Goal: Check status: Check status

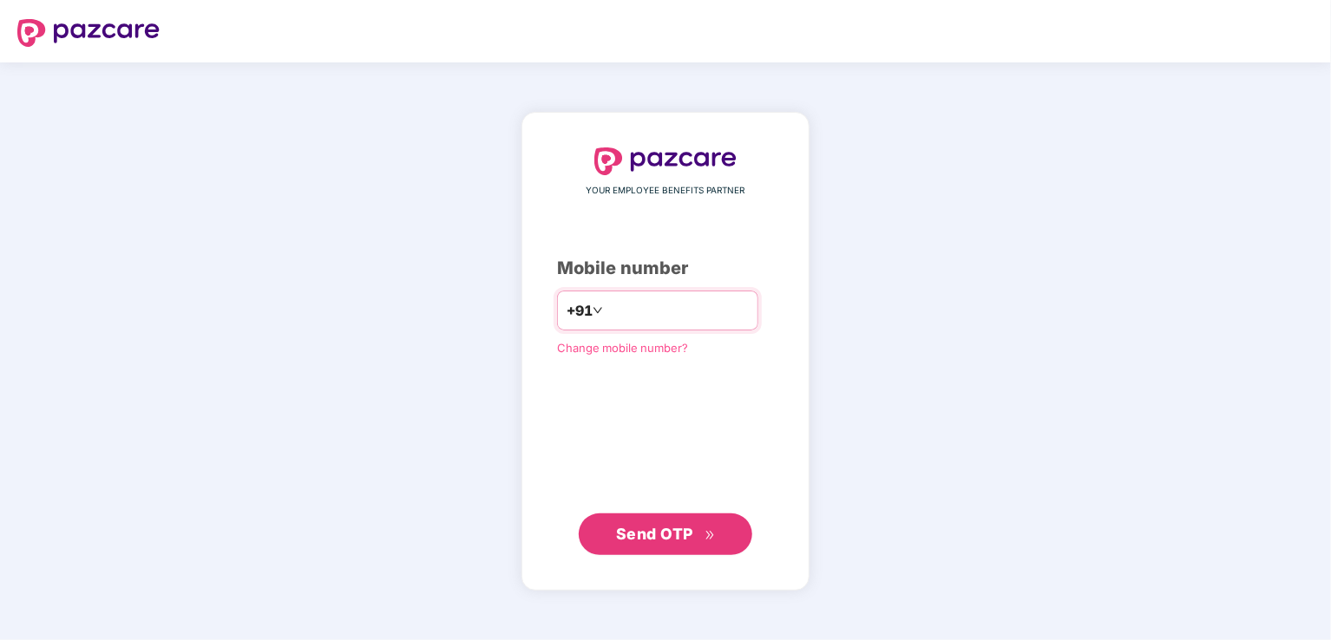
click at [613, 305] on input "number" at bounding box center [678, 311] width 142 height 28
type input "**********"
click at [684, 541] on span "Send OTP" at bounding box center [654, 534] width 77 height 18
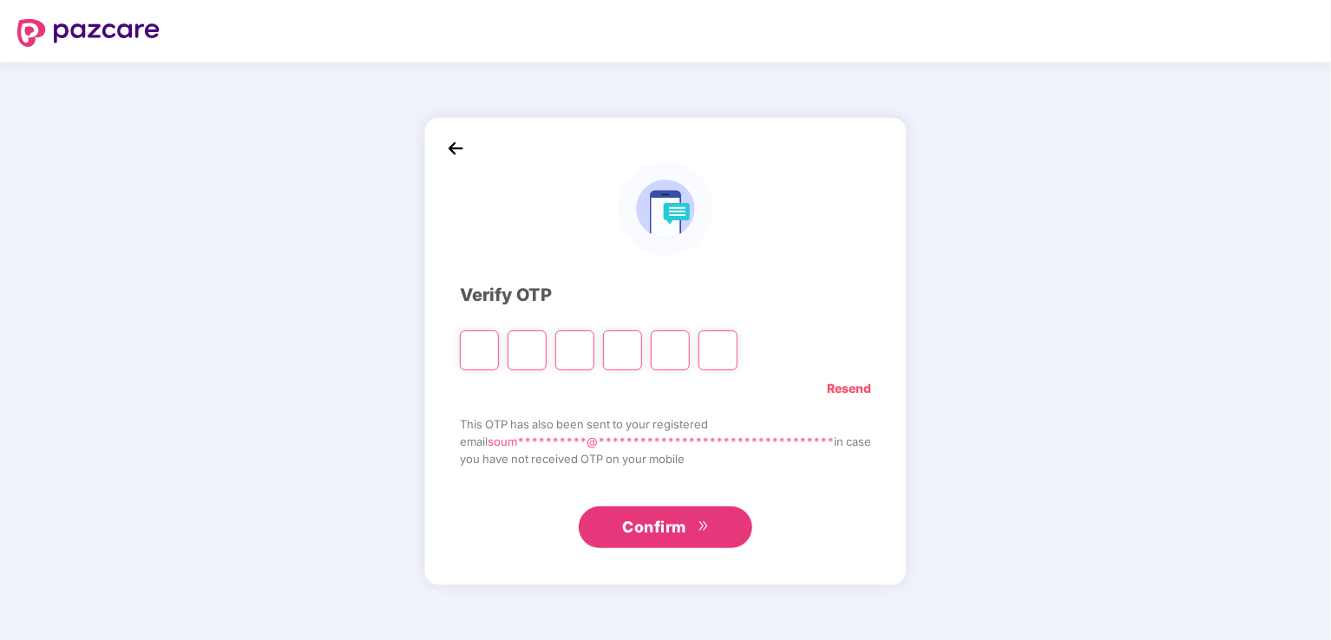
type input "*"
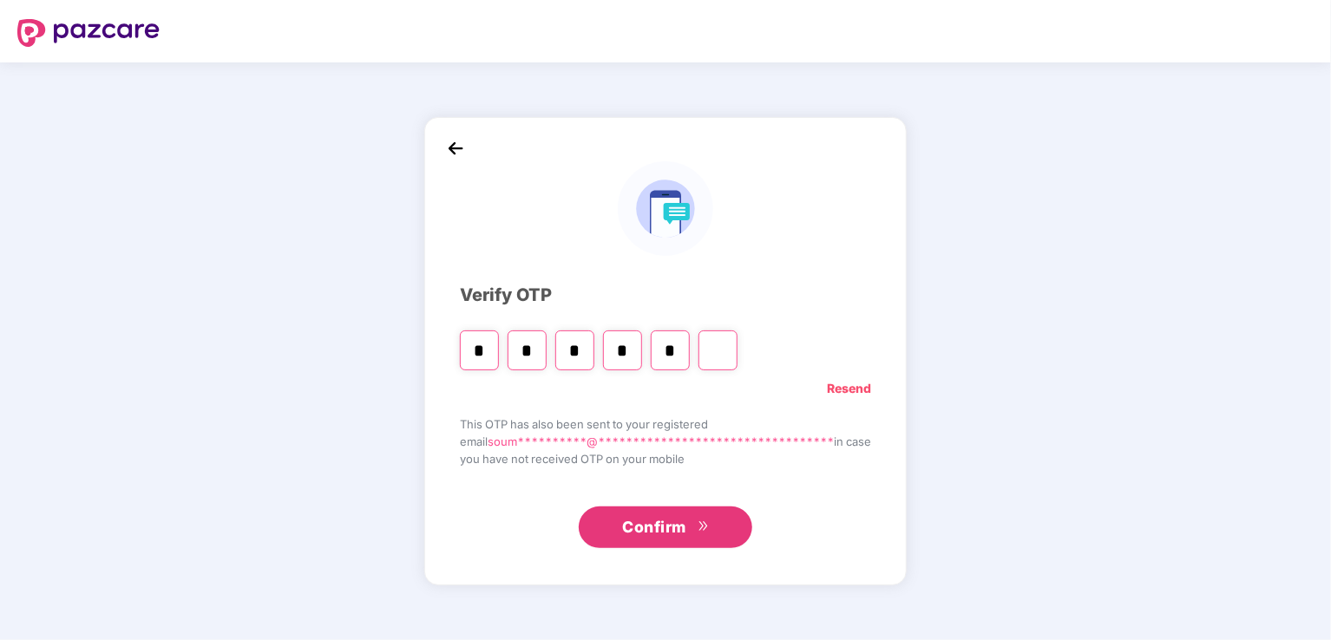
type input "*"
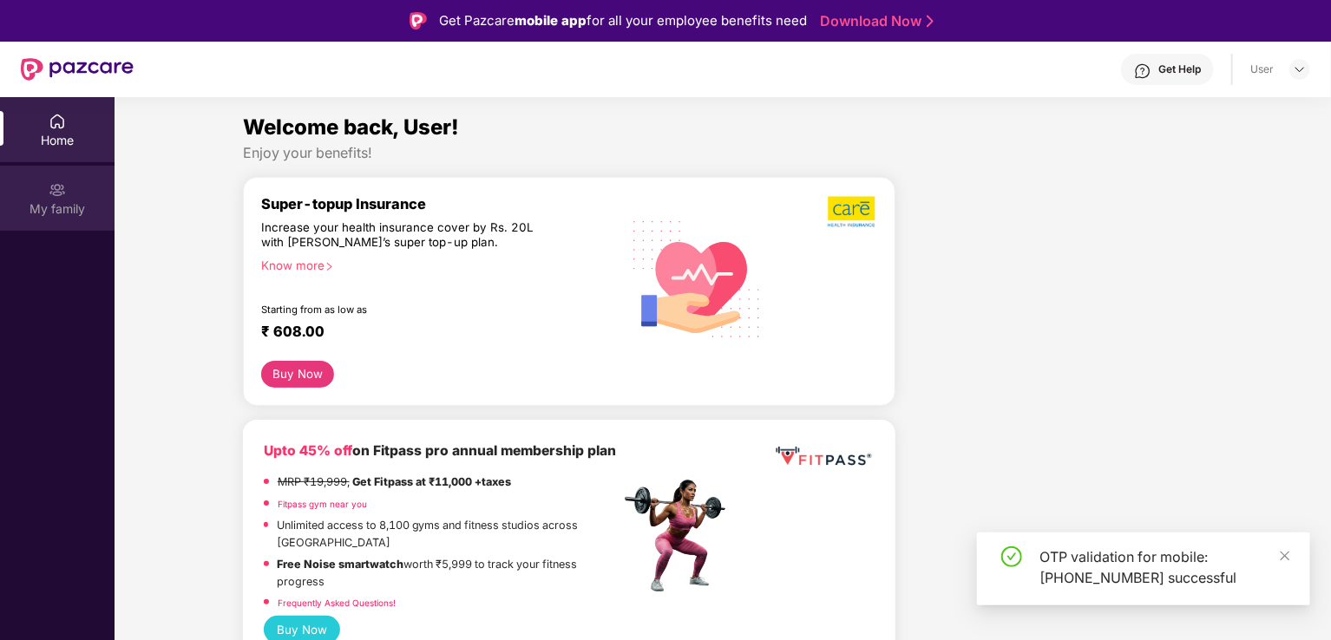
click at [71, 180] on div "My family" at bounding box center [57, 198] width 115 height 65
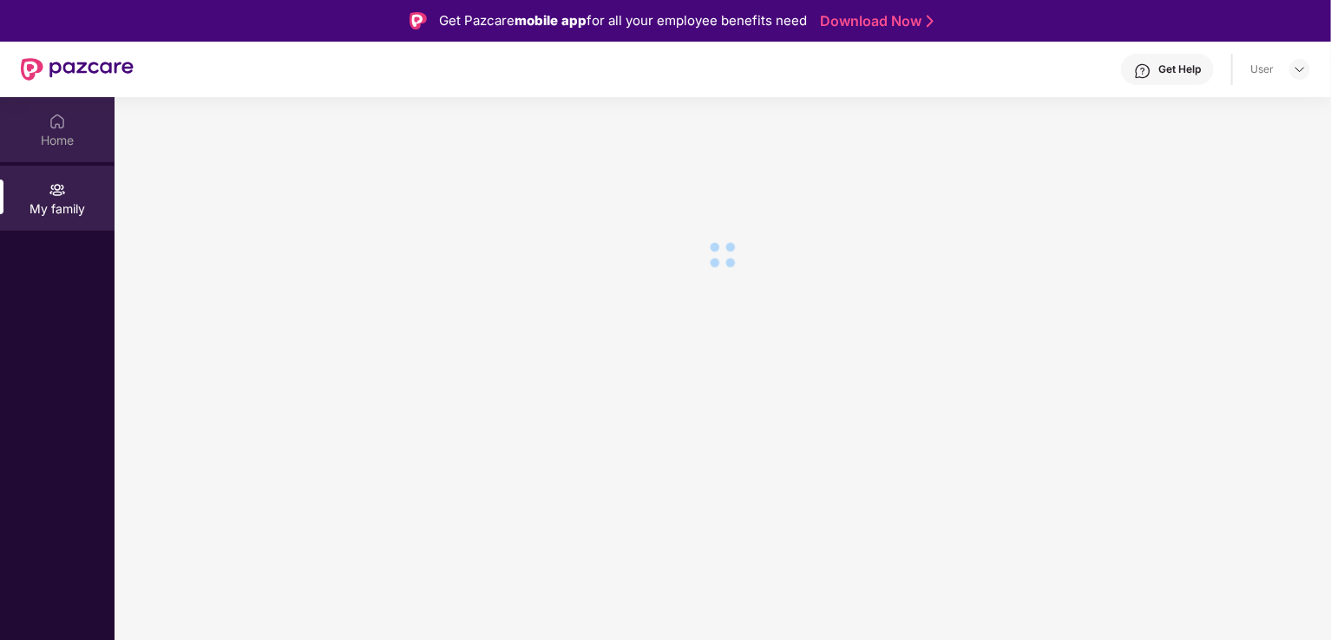
click at [46, 125] on div "Home" at bounding box center [57, 129] width 115 height 65
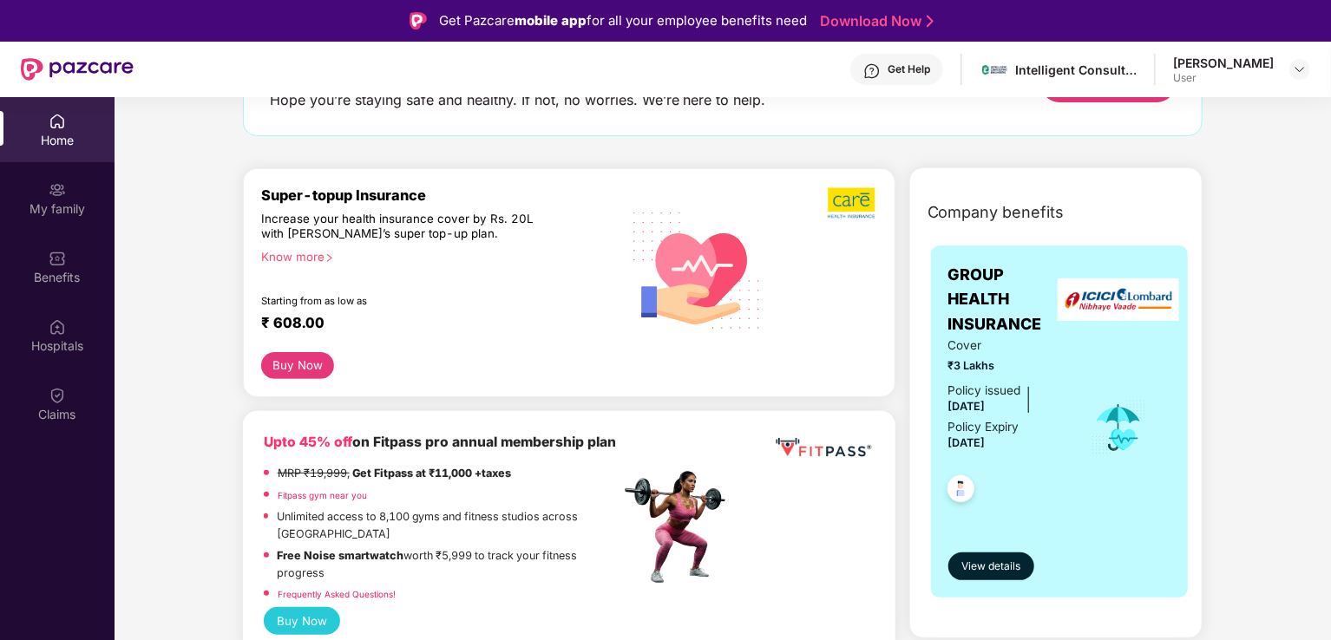
scroll to position [174, 0]
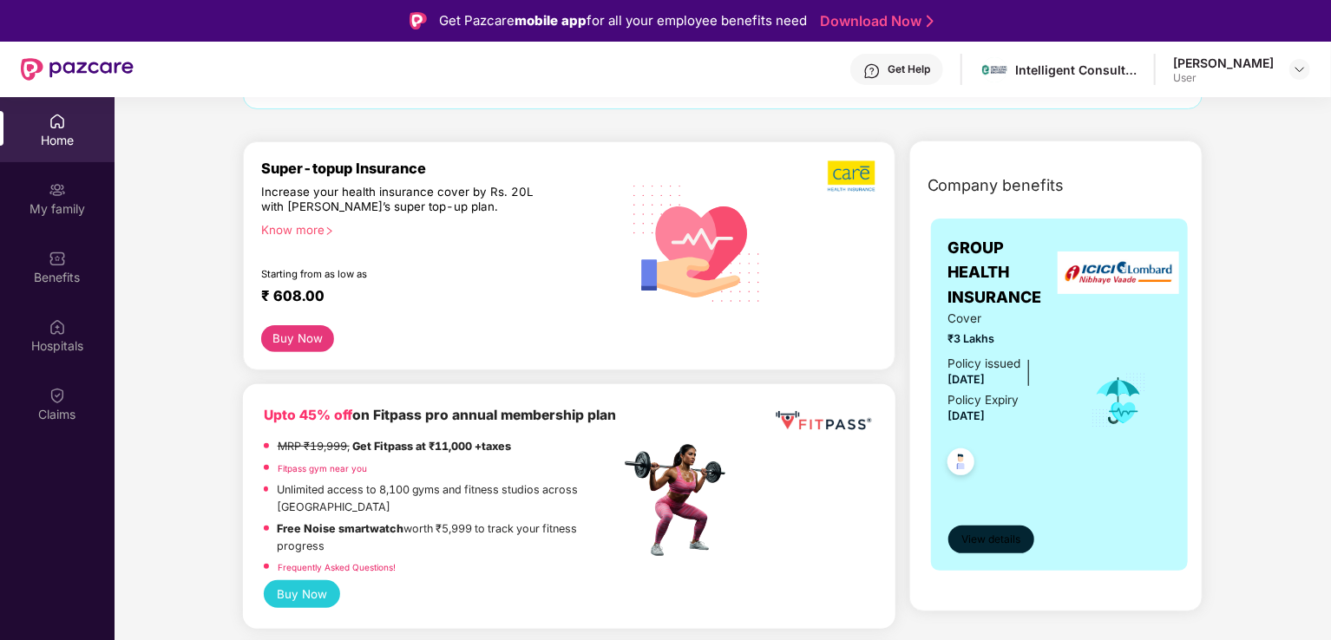
click at [1013, 533] on span "View details" at bounding box center [990, 540] width 59 height 16
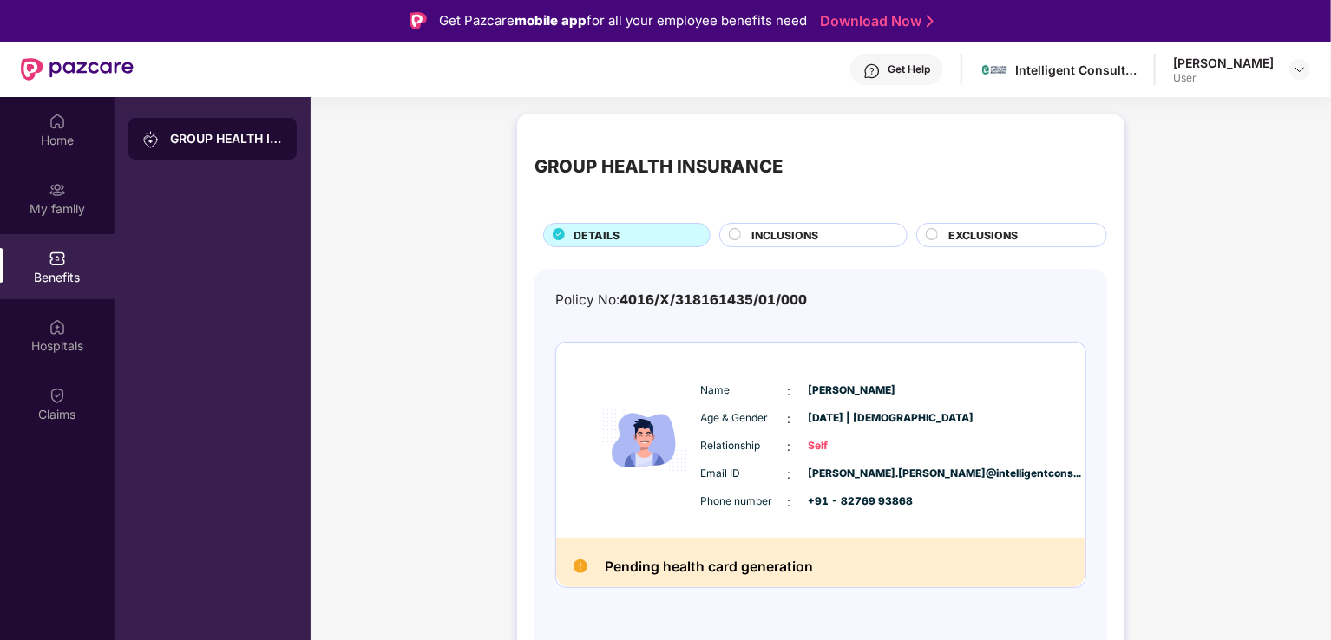
click at [796, 226] on div "INCLUSIONS" at bounding box center [813, 235] width 188 height 24
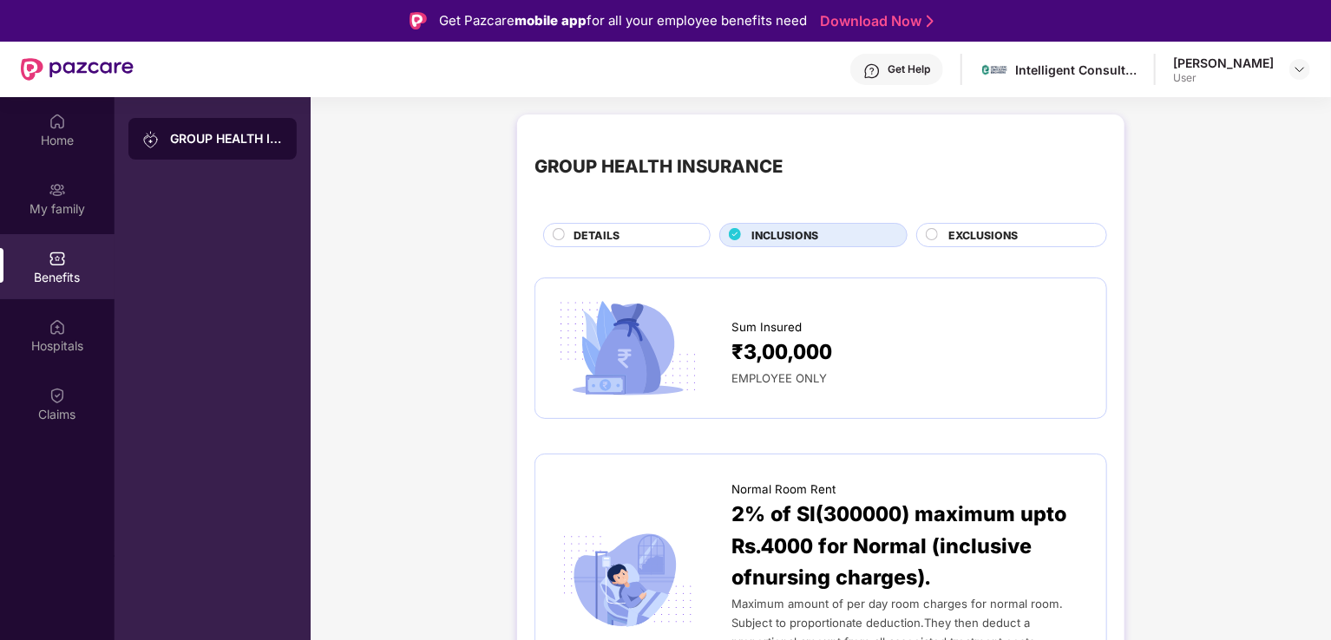
click at [979, 228] on span "EXCLUSIONS" at bounding box center [982, 235] width 69 height 16
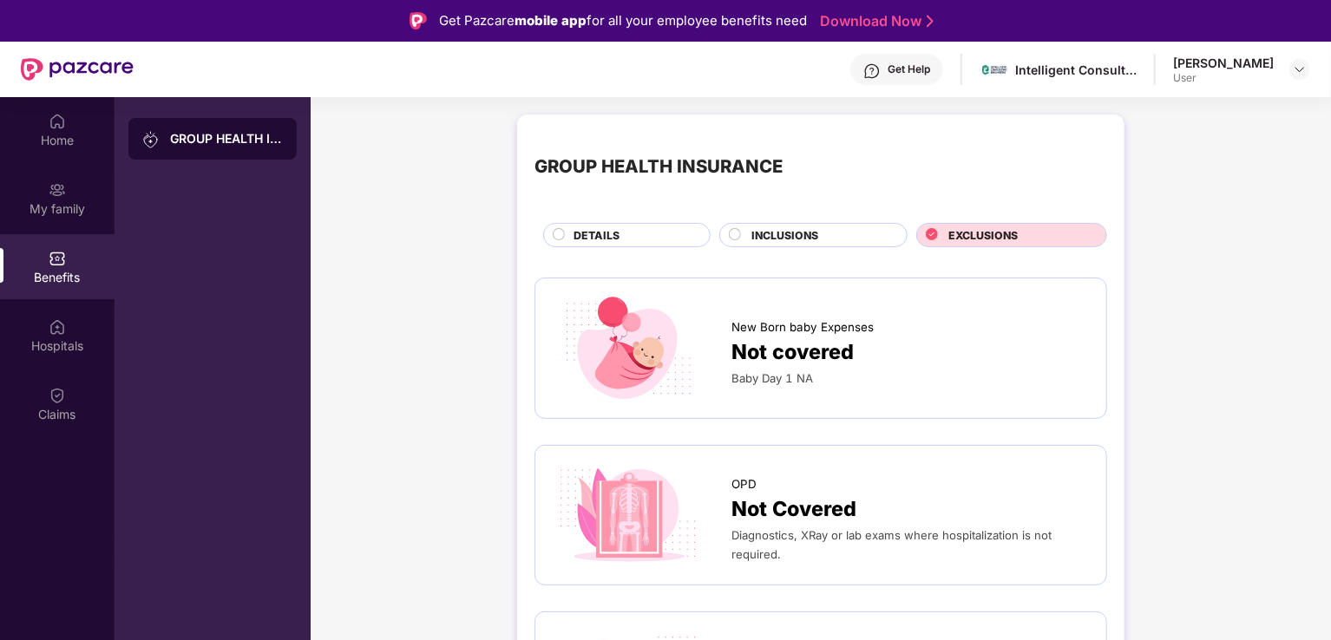
click at [784, 226] on div "INCLUSIONS" at bounding box center [813, 235] width 188 height 24
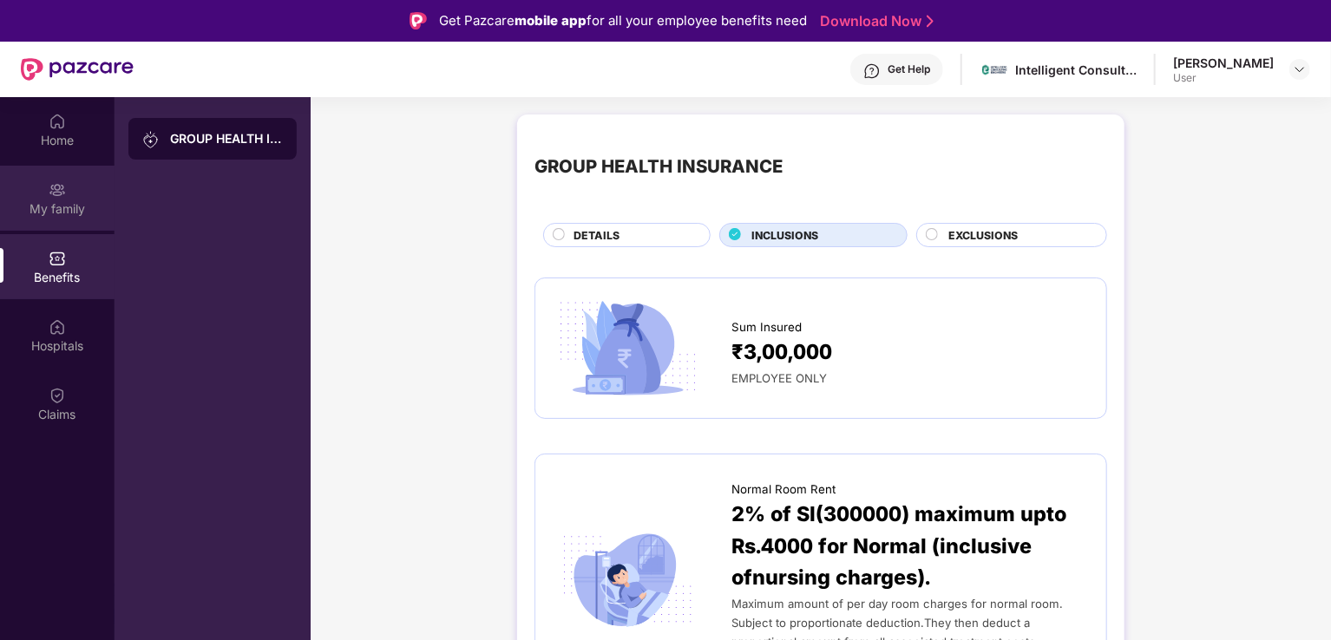
click at [39, 207] on div "My family" at bounding box center [57, 208] width 115 height 17
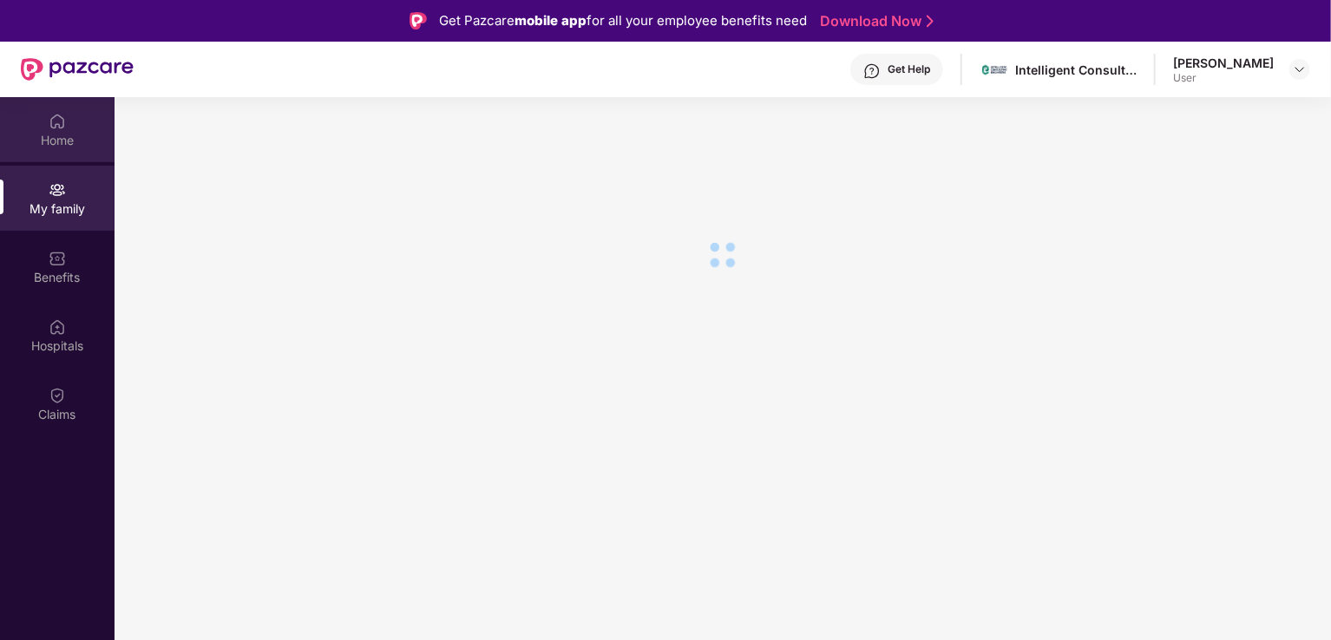
click at [56, 136] on div "Home" at bounding box center [57, 140] width 115 height 17
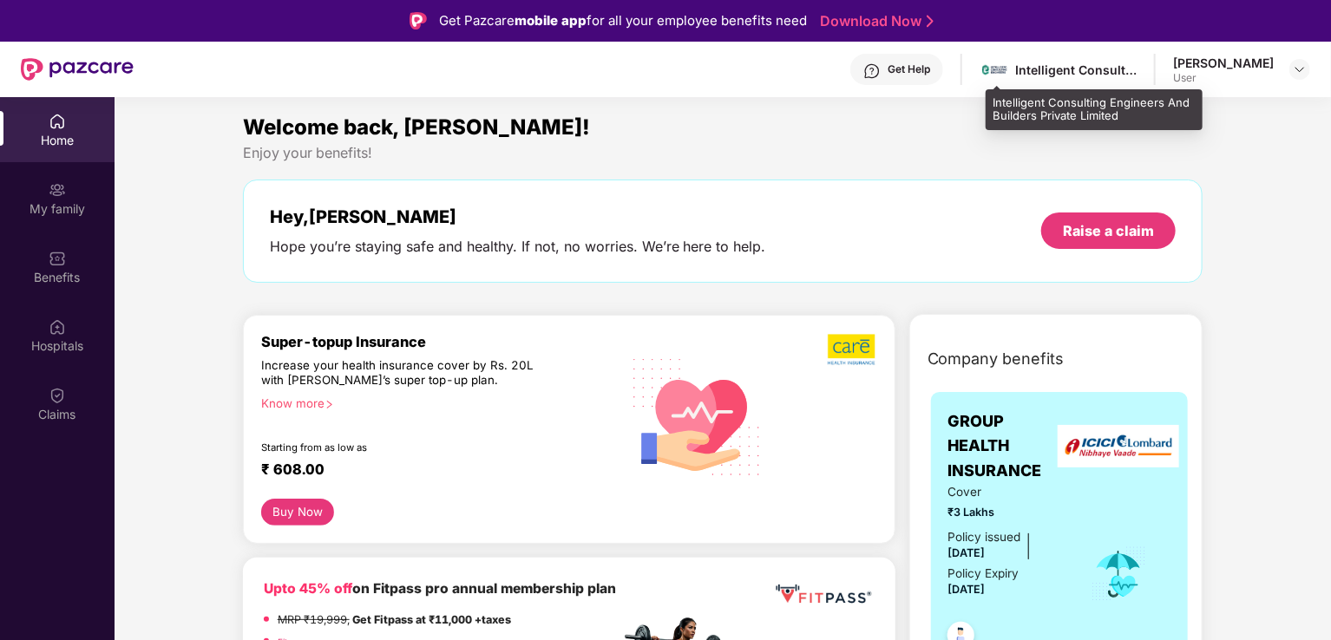
click at [1104, 67] on div "Intelligent Consulting Engineers And Builders Private Limited" at bounding box center [1075, 70] width 121 height 16
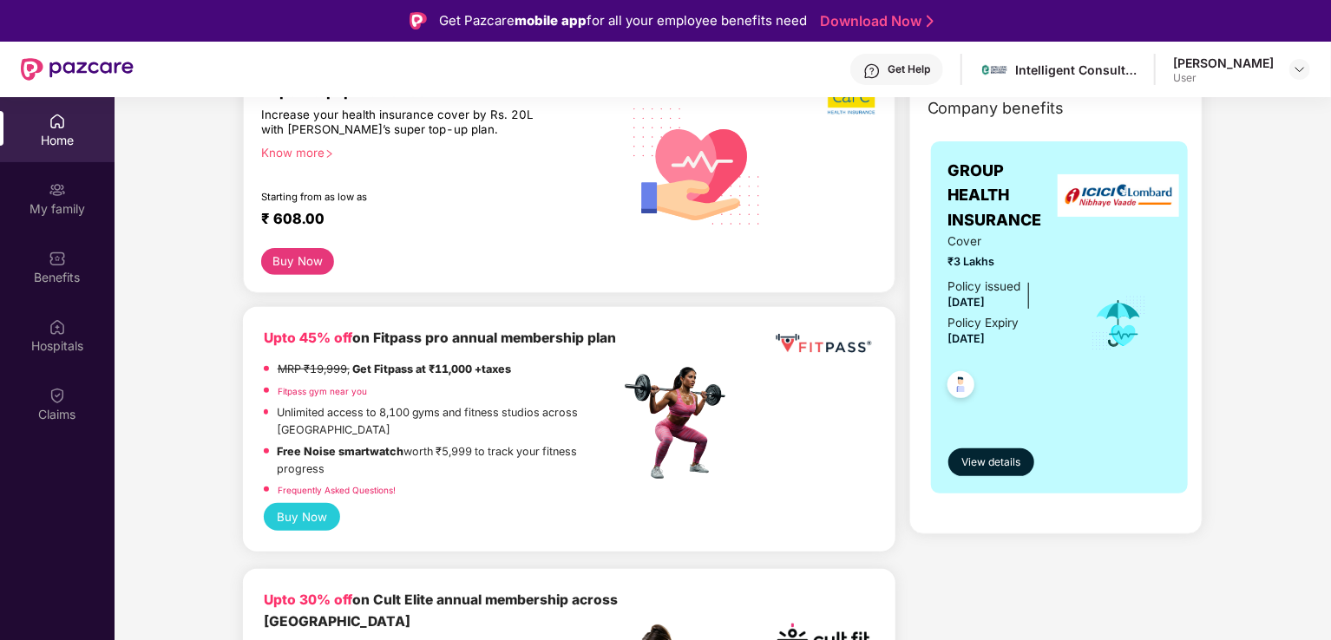
scroll to position [260, 0]
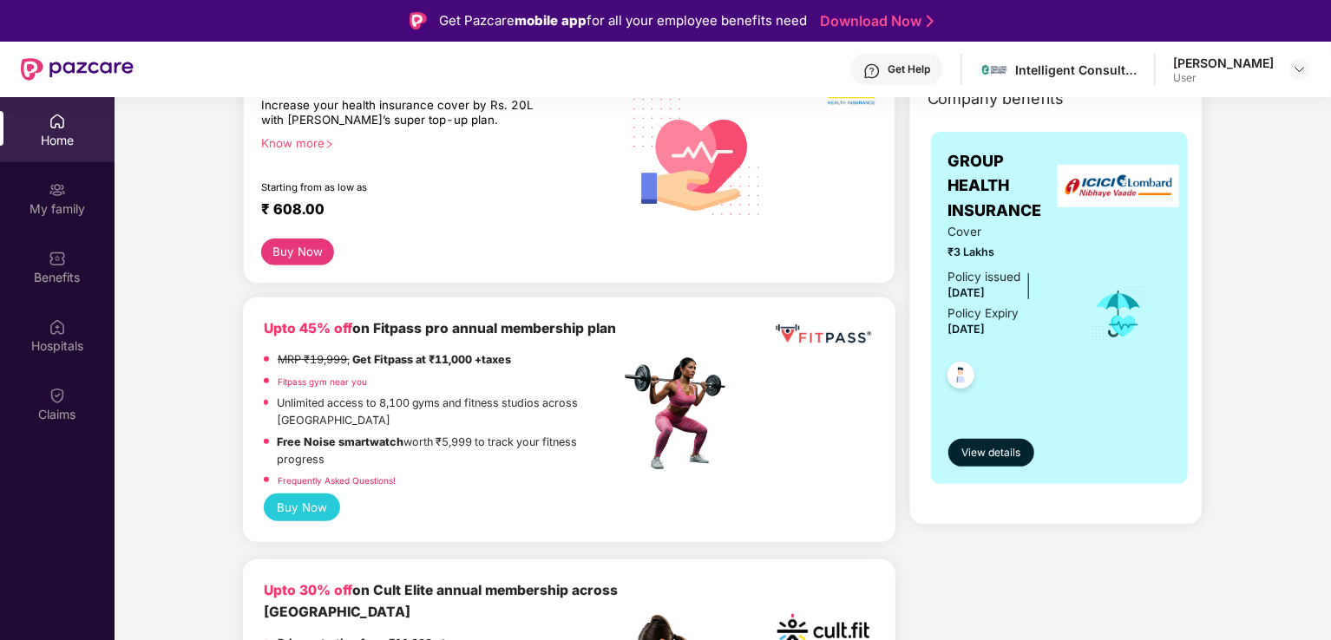
click at [1039, 405] on div "GROUP HEALTH INSURANCE Cover ₹3 Lakhs Policy issued 21 Nov 2024 Policy Expiry 2…" at bounding box center [1059, 308] width 223 height 318
click at [990, 447] on span "View details" at bounding box center [990, 453] width 59 height 16
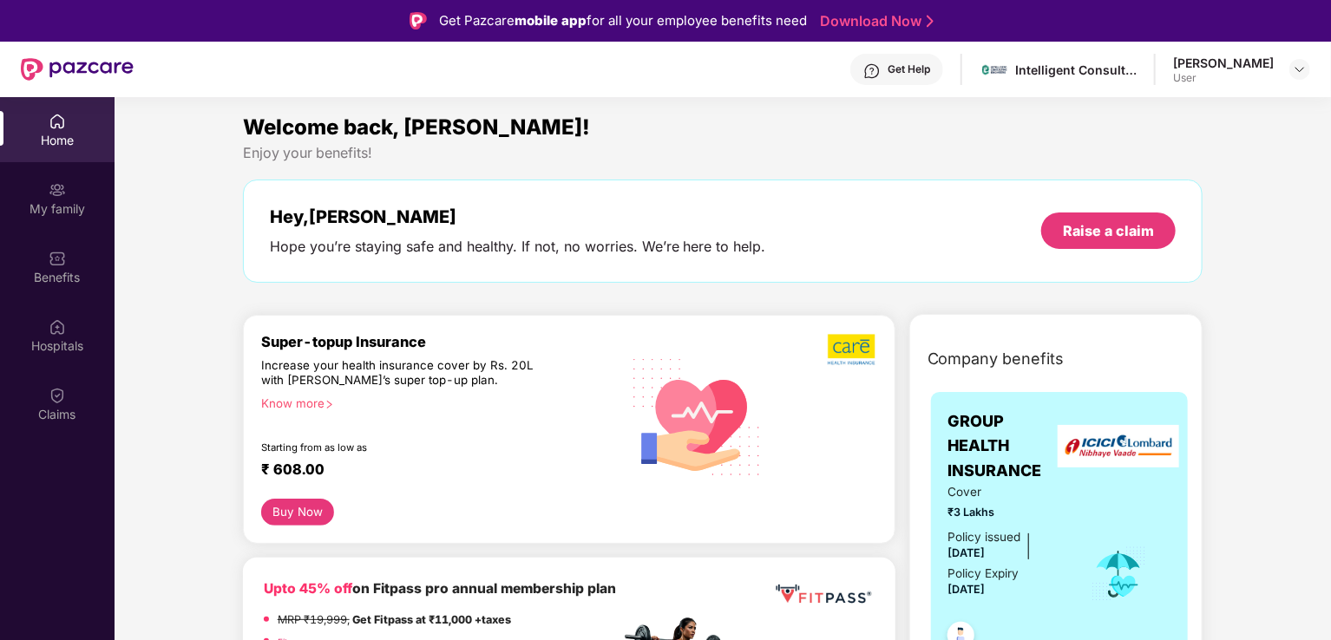
click at [1310, 67] on header "Get Help Intelligent Consulting Engineers And Builders Private Limited Soumadip…" at bounding box center [665, 70] width 1331 height 56
click at [1295, 64] on img at bounding box center [1300, 69] width 14 height 14
click at [1178, 113] on div "Logout" at bounding box center [1218, 111] width 226 height 34
